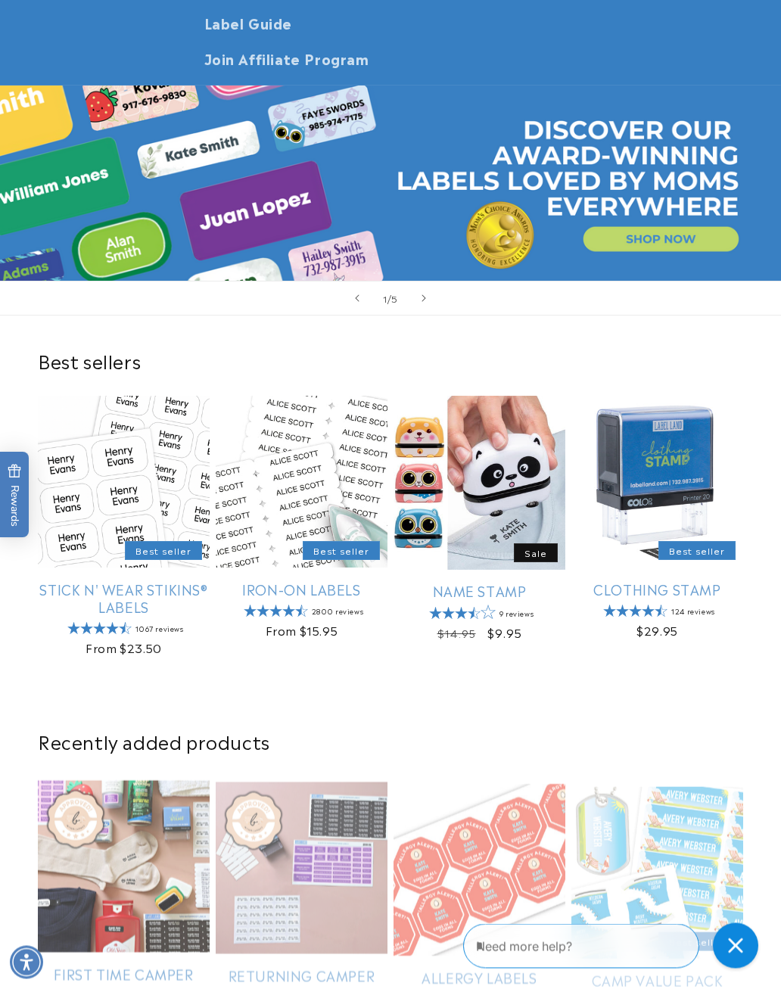
scroll to position [216, 0]
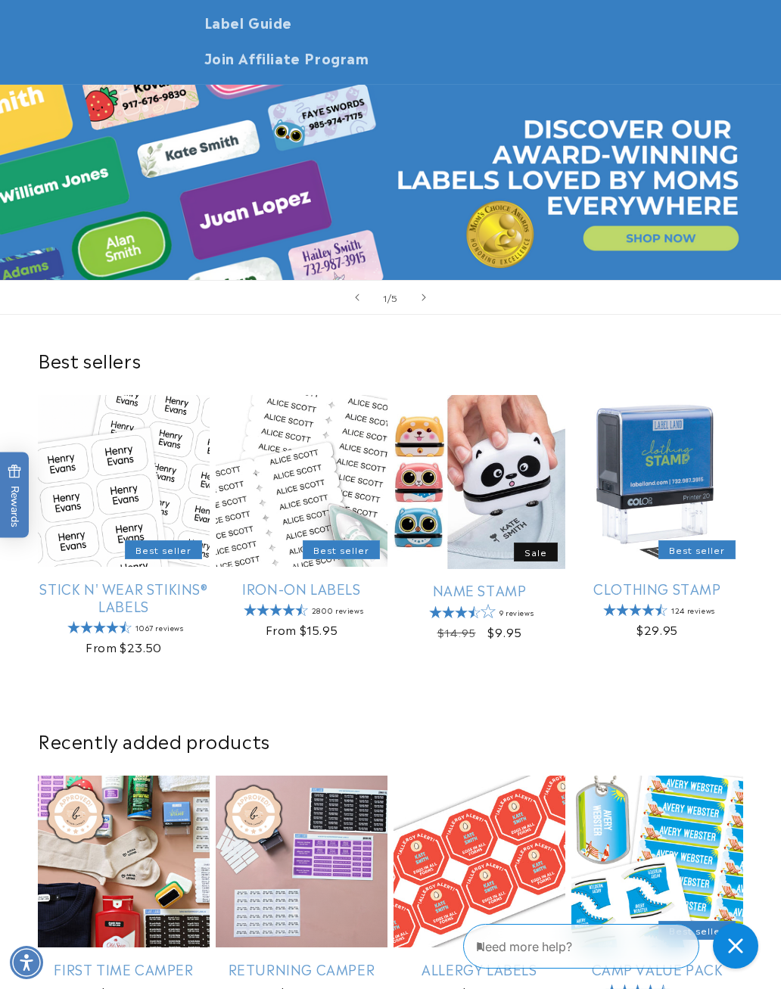
click at [334, 579] on link "Iron-On Labels" at bounding box center [302, 587] width 172 height 17
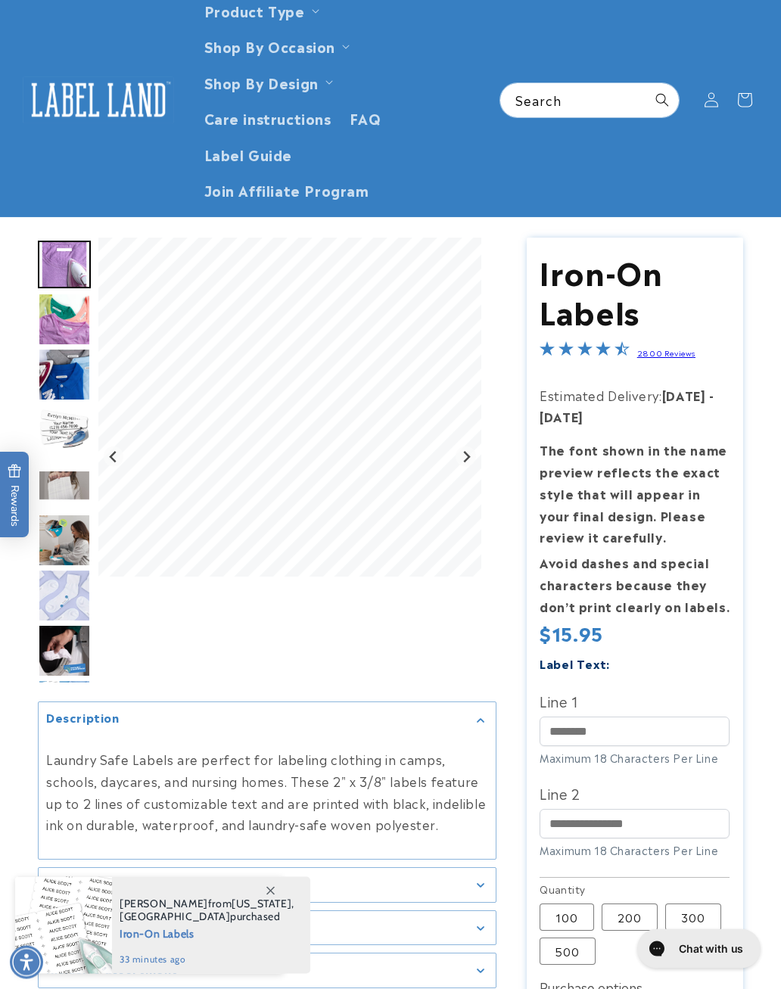
scroll to position [94, 0]
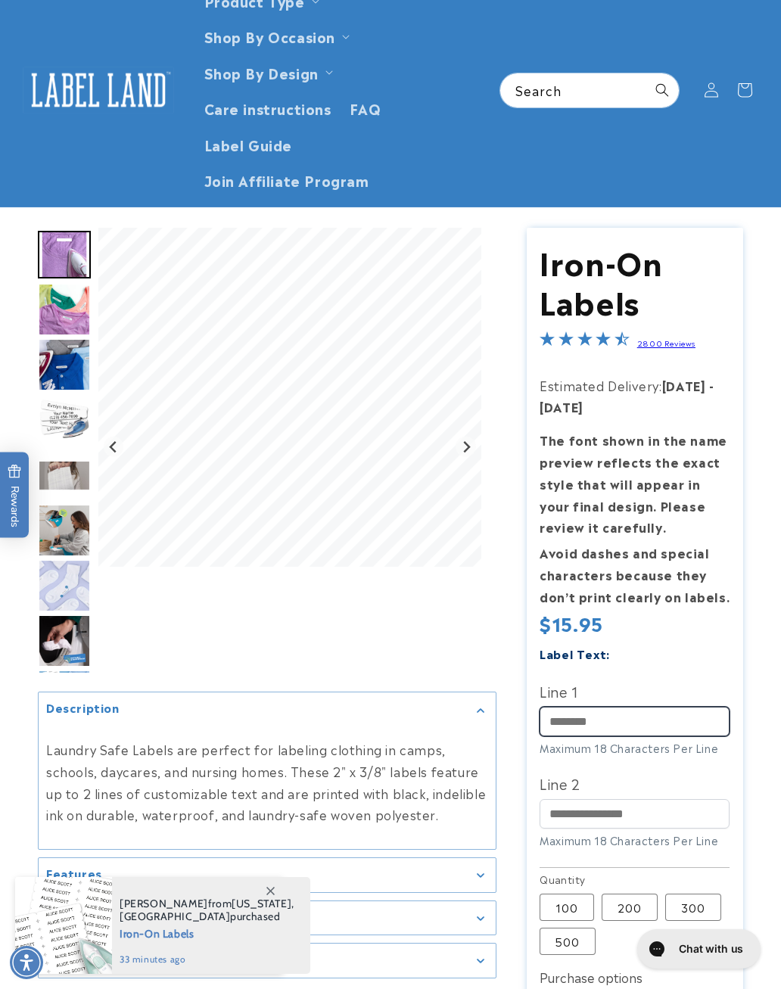
click at [610, 707] on input "Line 1" at bounding box center [634, 722] width 190 height 30
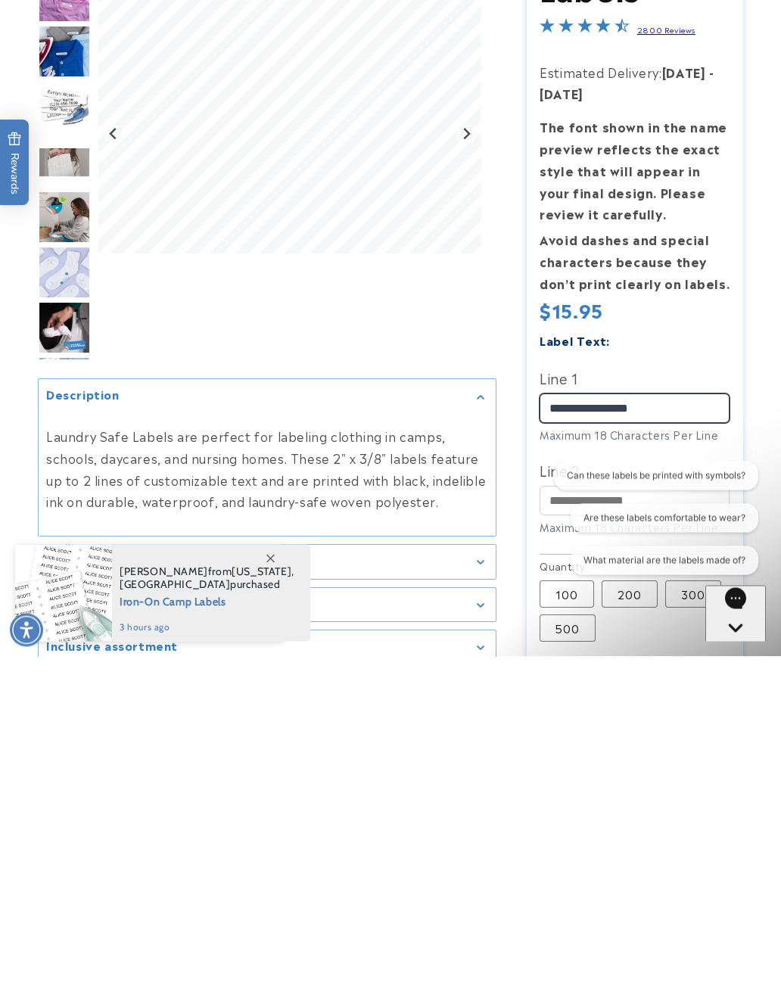
scroll to position [75, 0]
type input "**********"
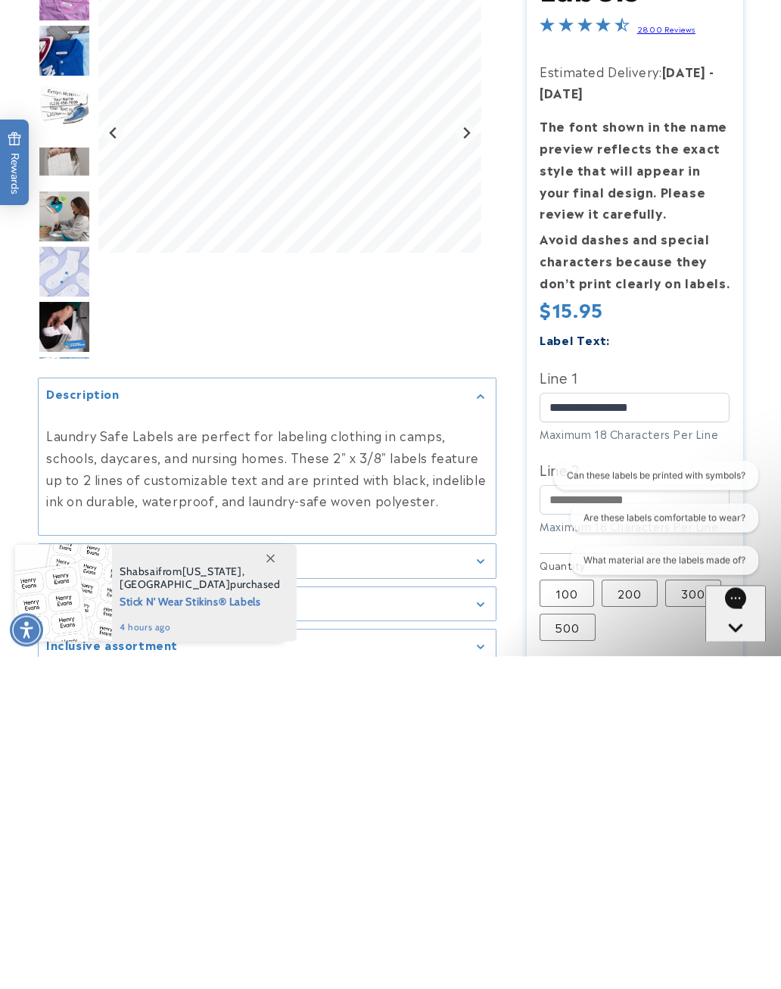
click at [478, 893] on icon "Gallery Viewer" at bounding box center [480, 895] width 7 height 4
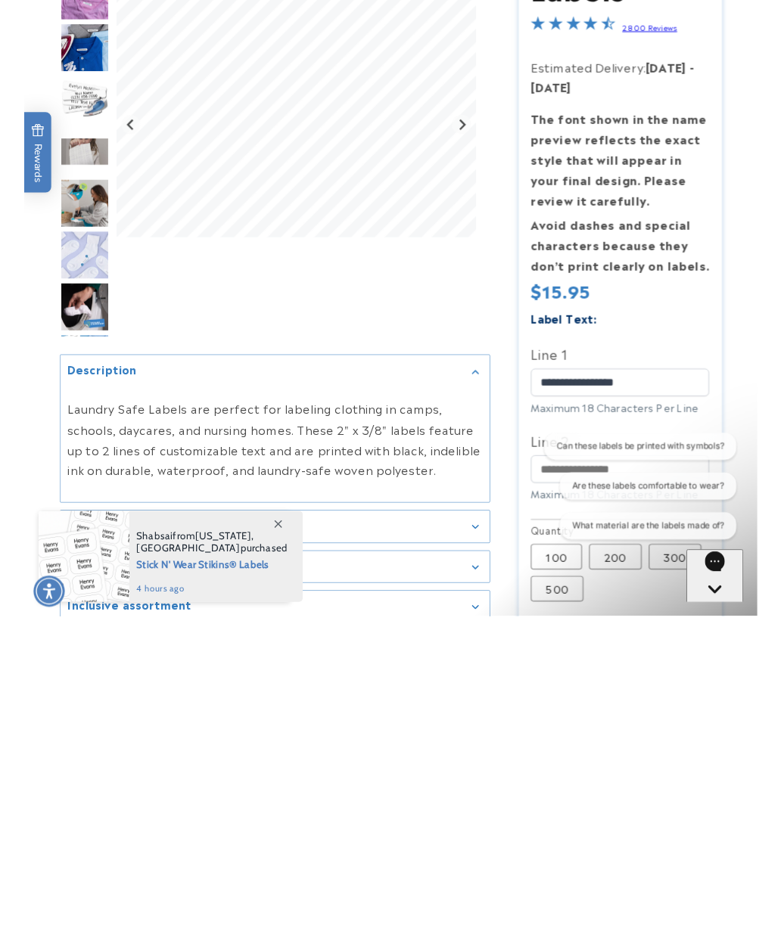
scroll to position [408, 0]
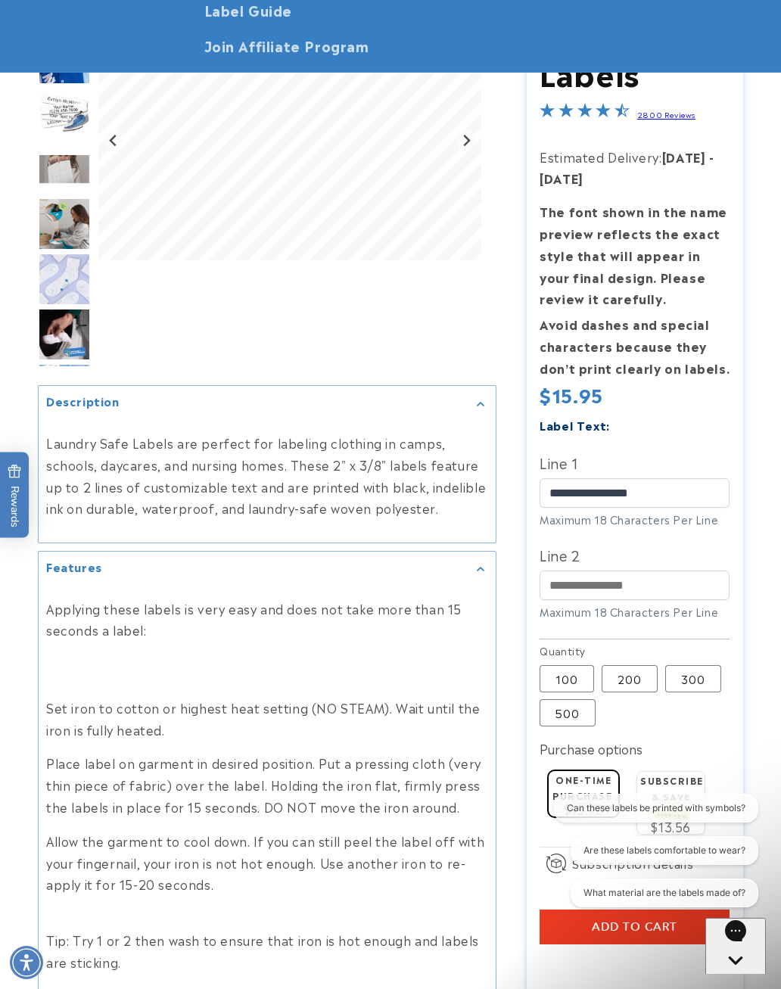
click at [480, 563] on div "Features" at bounding box center [267, 568] width 442 height 11
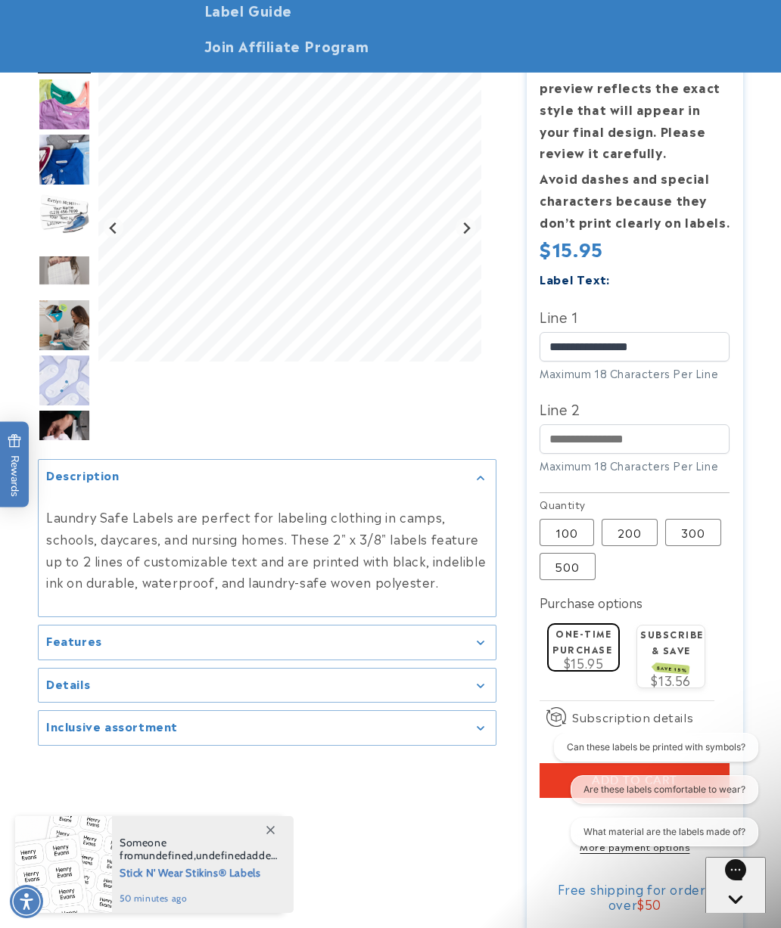
scroll to position [467, 0]
